Goal: Task Accomplishment & Management: Use online tool/utility

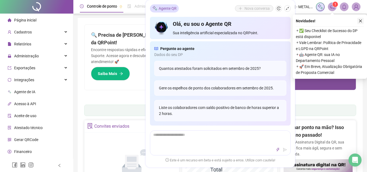
click at [362, 20] on icon "close" at bounding box center [360, 21] width 4 height 4
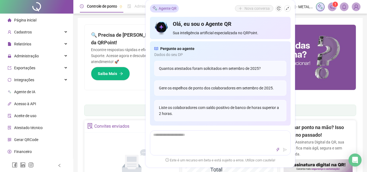
click at [101, 20] on div "Pague o QRPoint com Cartão de Crédito Sua assinatura: mais segurança, prática e…" at bounding box center [220, 174] width 285 height 312
click at [41, 57] on div "Administração" at bounding box center [36, 56] width 71 height 11
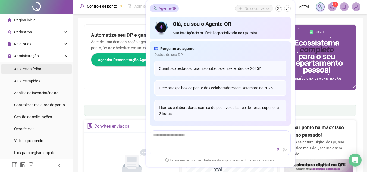
click at [33, 70] on span "Ajustes da folha" at bounding box center [27, 69] width 27 height 4
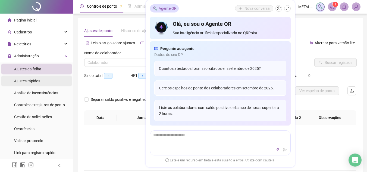
type input "**********"
click at [288, 8] on icon "shrink" at bounding box center [287, 8] width 3 height 3
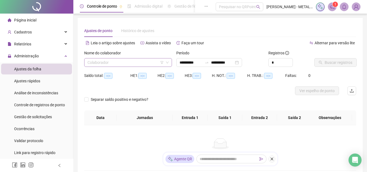
click at [127, 62] on input "search" at bounding box center [125, 62] width 76 height 8
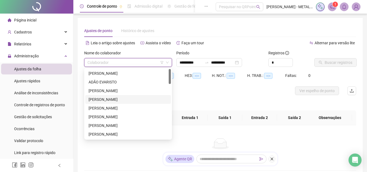
scroll to position [109, 0]
